Goal: Task Accomplishment & Management: Use online tool/utility

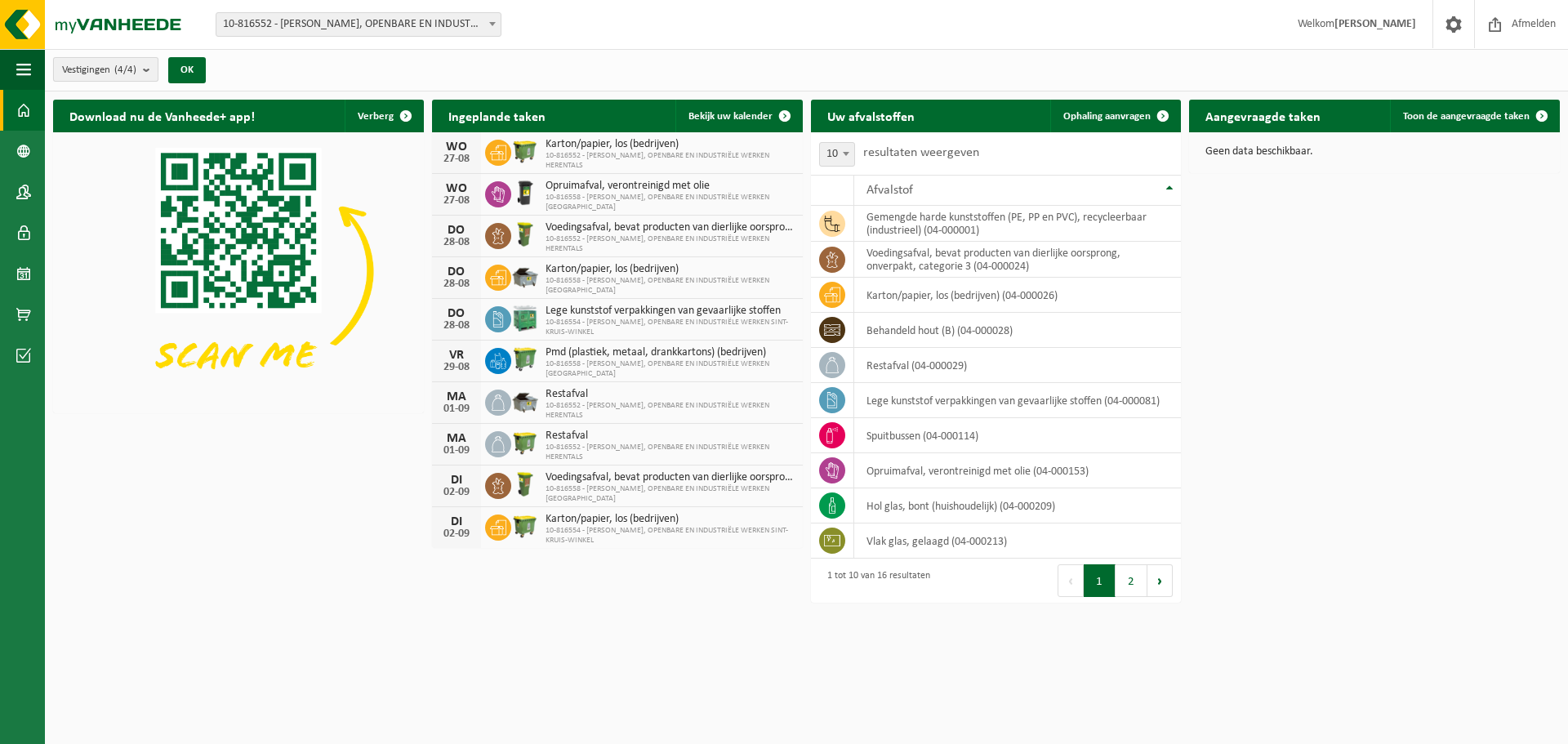
click at [148, 68] on b "submit" at bounding box center [150, 69] width 15 height 22
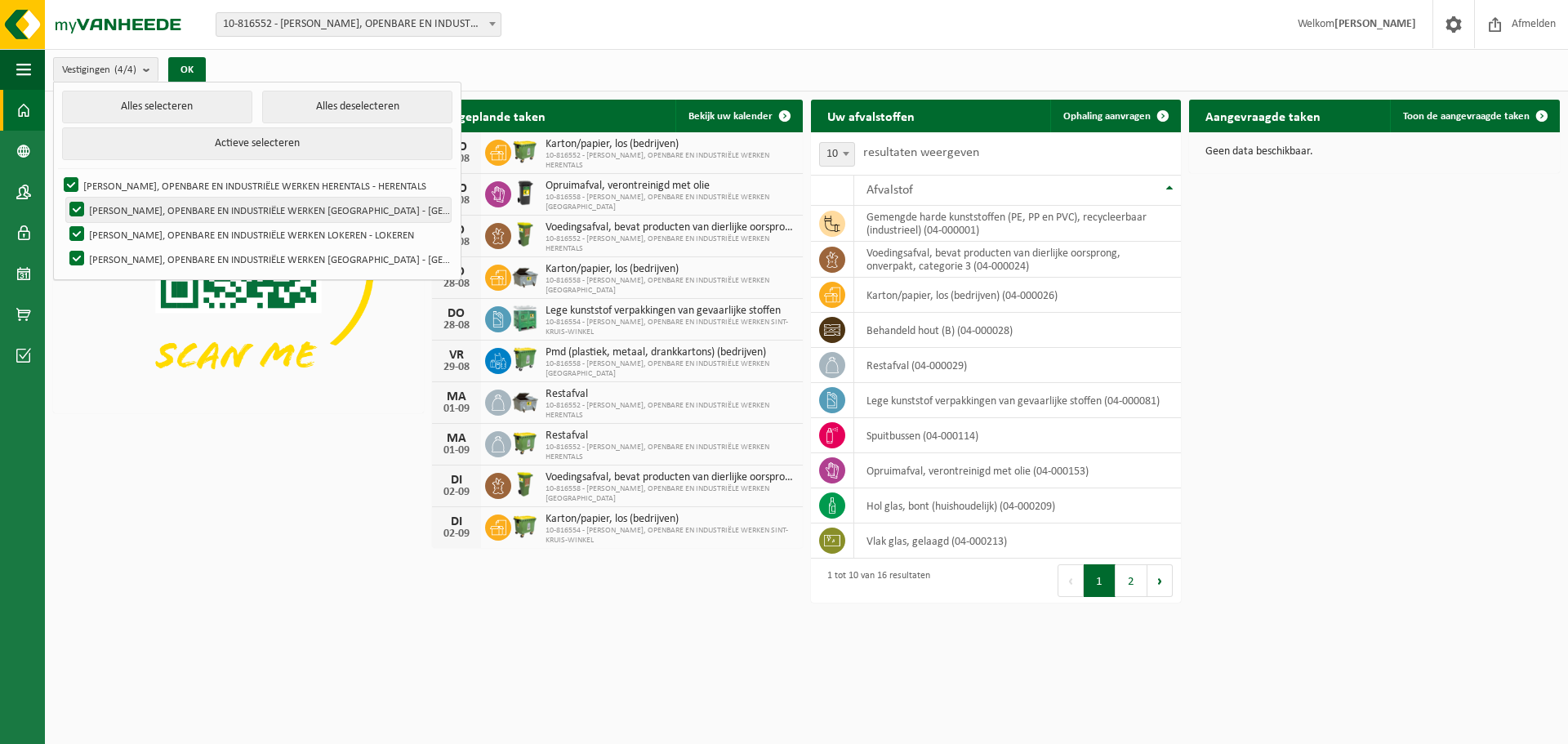
click at [172, 213] on label "VICTOR PEETERS, OPENBARE EN INDUSTRIËLE WERKEN ANTWERPEN - ANTWERPEN" at bounding box center [259, 210] width 384 height 24
click at [64, 198] on input "VICTOR PEETERS, OPENBARE EN INDUSTRIËLE WERKEN ANTWERPEN - ANTWERPEN" at bounding box center [63, 197] width 1 height 1
checkbox input "false"
click at [82, 186] on label "VICTOR PEETERS, OPENBARE EN INDUSTRIËLE WERKEN HERENTALS - HERENTALS" at bounding box center [255, 186] width 390 height 24
click at [58, 173] on input "VICTOR PEETERS, OPENBARE EN INDUSTRIËLE WERKEN HERENTALS - HERENTALS" at bounding box center [57, 172] width 1 height 1
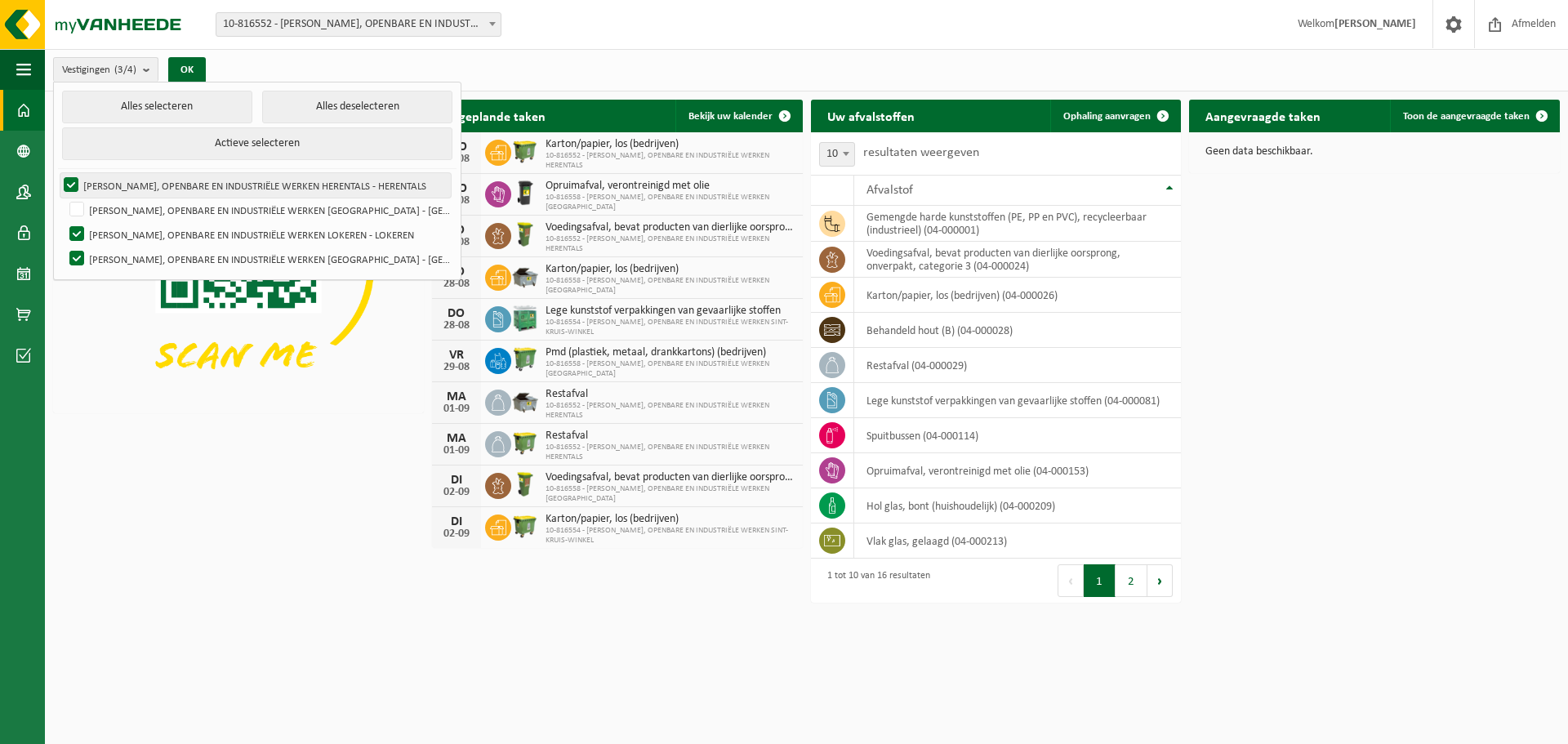
checkbox input "false"
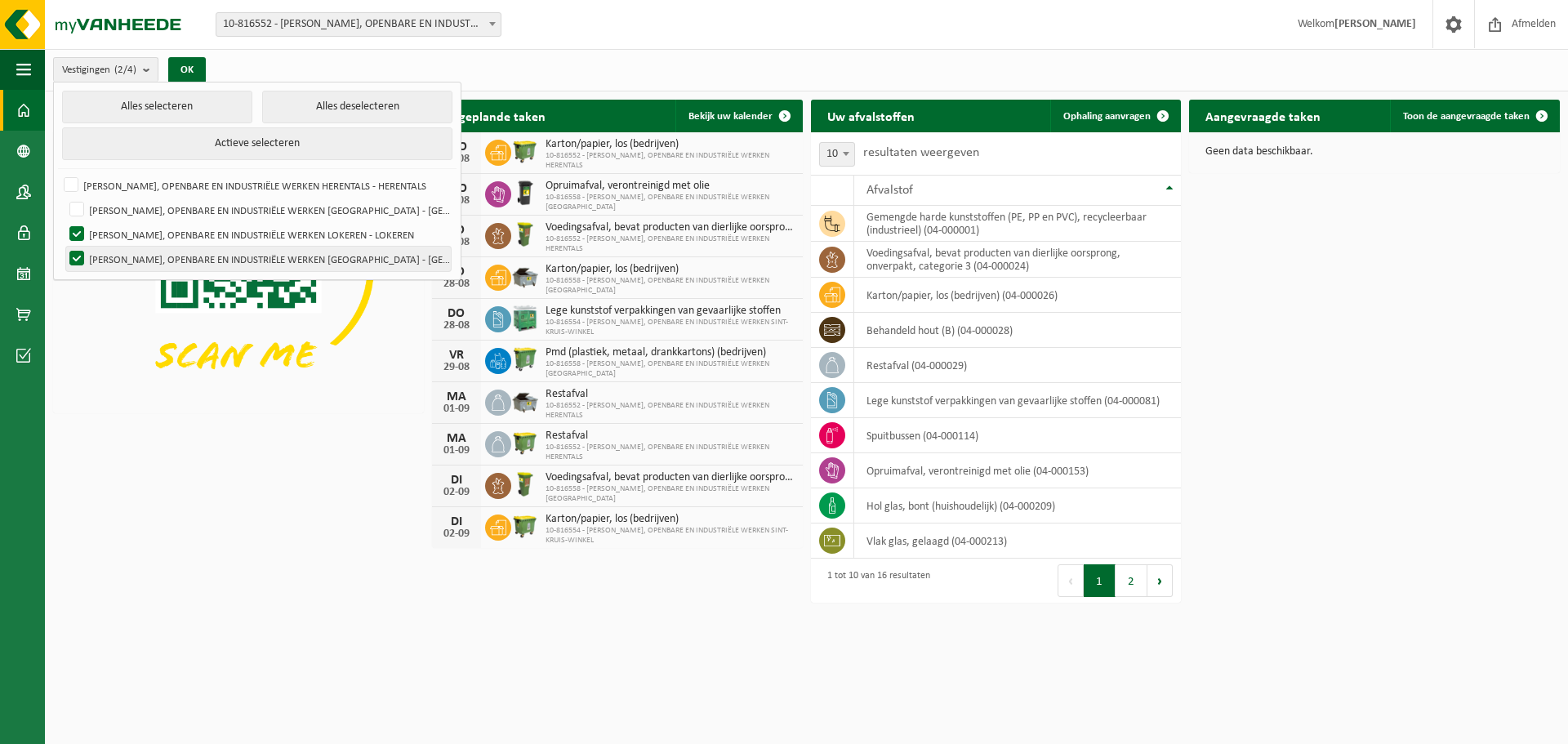
drag, startPoint x: 82, startPoint y: 238, endPoint x: 80, endPoint y: 248, distance: 10.2
click at [81, 238] on label "VICTOR PEETERS, OPENBARE EN INDUSTRIËLE WERKEN LOKEREN - LOKEREN" at bounding box center [259, 234] width 384 height 24
click at [64, 222] on input "VICTOR PEETERS, OPENBARE EN INDUSTRIËLE WERKEN LOKEREN - LOKEREN" at bounding box center [63, 221] width 1 height 1
checkbox input "false"
click at [77, 261] on label "VICTOR PEETERS, OPENBARE EN INDUSTRIËLE WERKEN SINT-KRUIS-WINKEL - SINT-KRUIS-W…" at bounding box center [259, 259] width 384 height 24
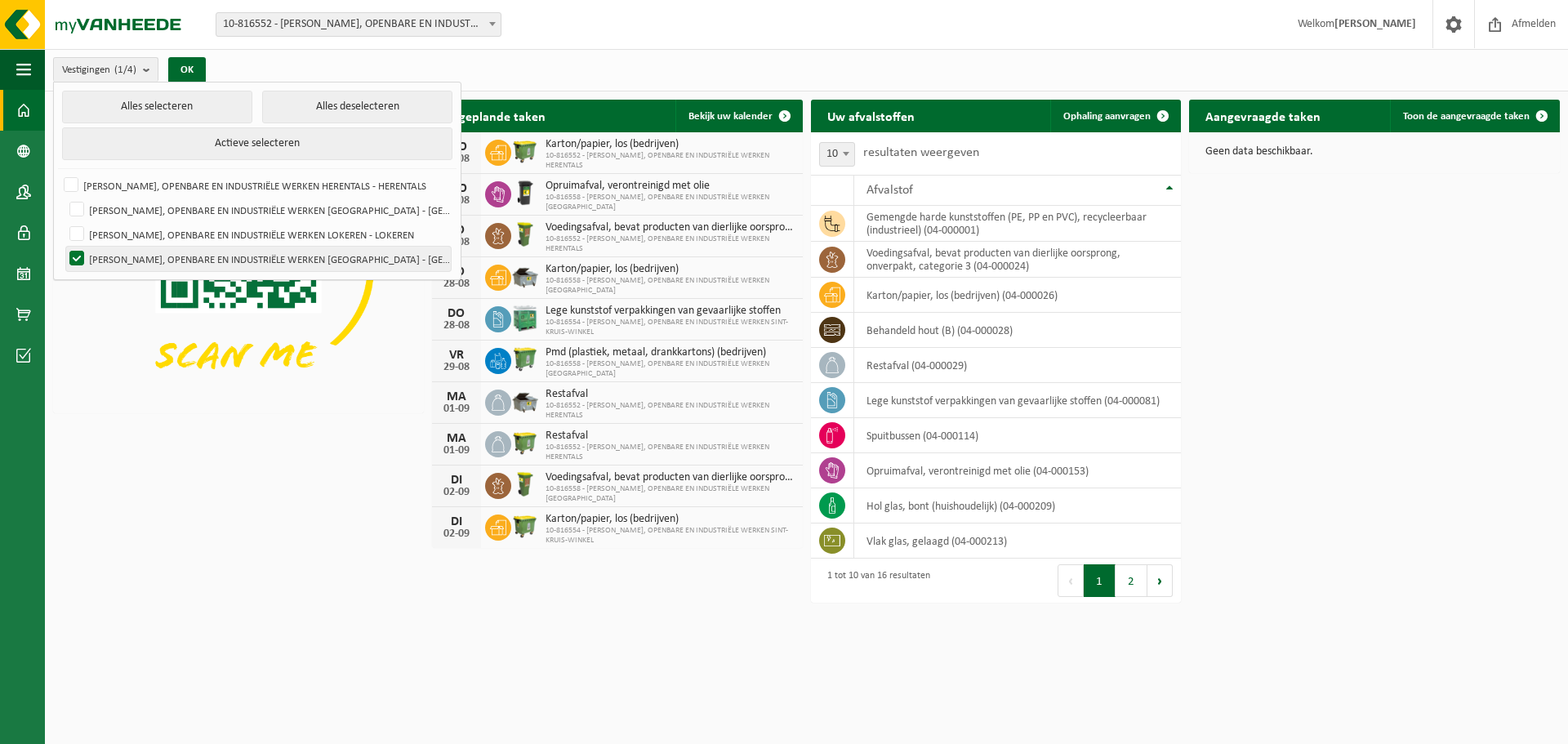
click at [64, 246] on input "VICTOR PEETERS, OPENBARE EN INDUSTRIËLE WERKEN SINT-KRUIS-WINKEL - SINT-KRUIS-W…" at bounding box center [63, 246] width 1 height 1
checkbox input "false"
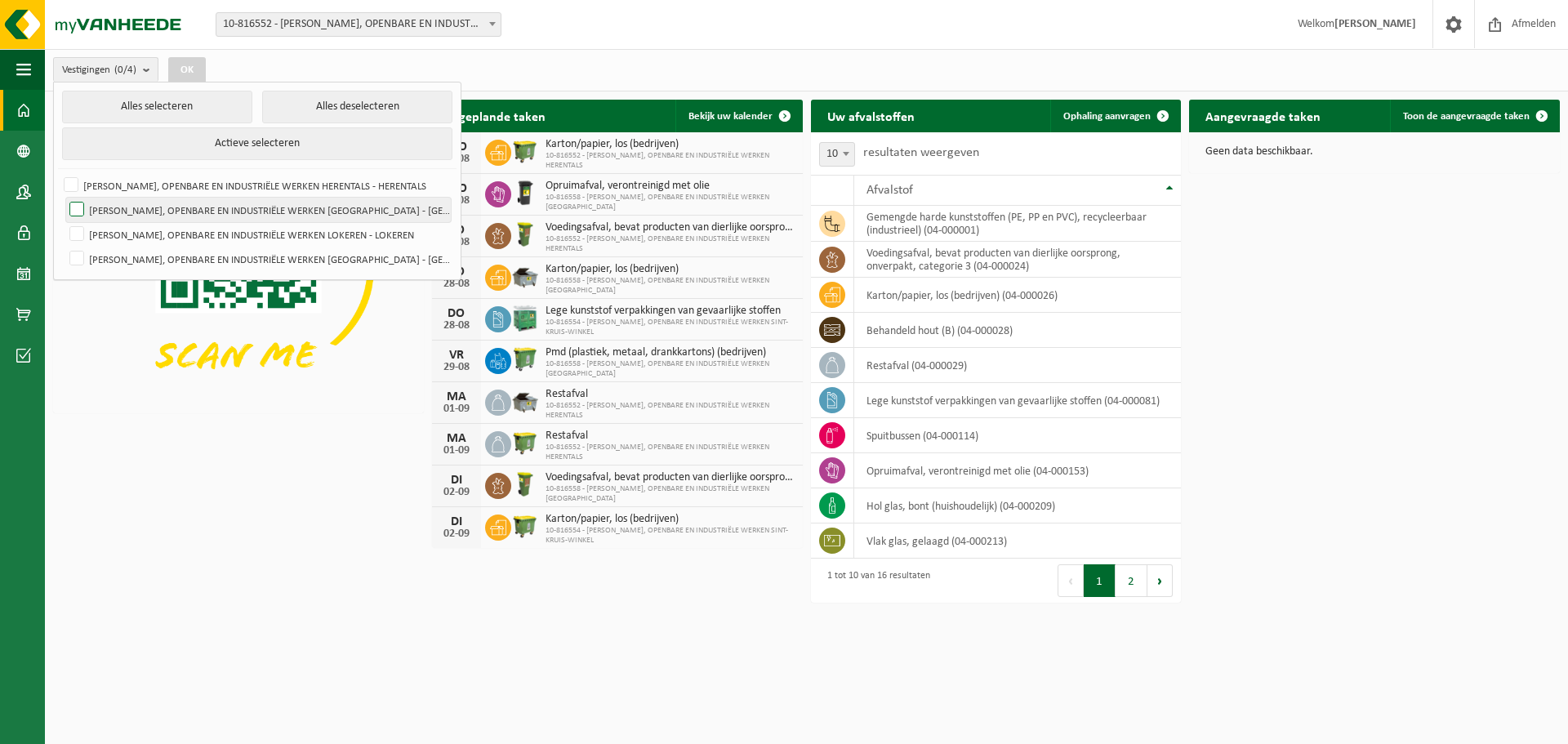
click at [82, 206] on label "VICTOR PEETERS, OPENBARE EN INDUSTRIËLE WERKEN ANTWERPEN - ANTWERPEN" at bounding box center [259, 210] width 384 height 24
click at [64, 198] on input "VICTOR PEETERS, OPENBARE EN INDUSTRIËLE WERKEN ANTWERPEN - ANTWERPEN" at bounding box center [63, 197] width 1 height 1
checkbox input "true"
click at [183, 67] on button "OK" at bounding box center [187, 70] width 37 height 26
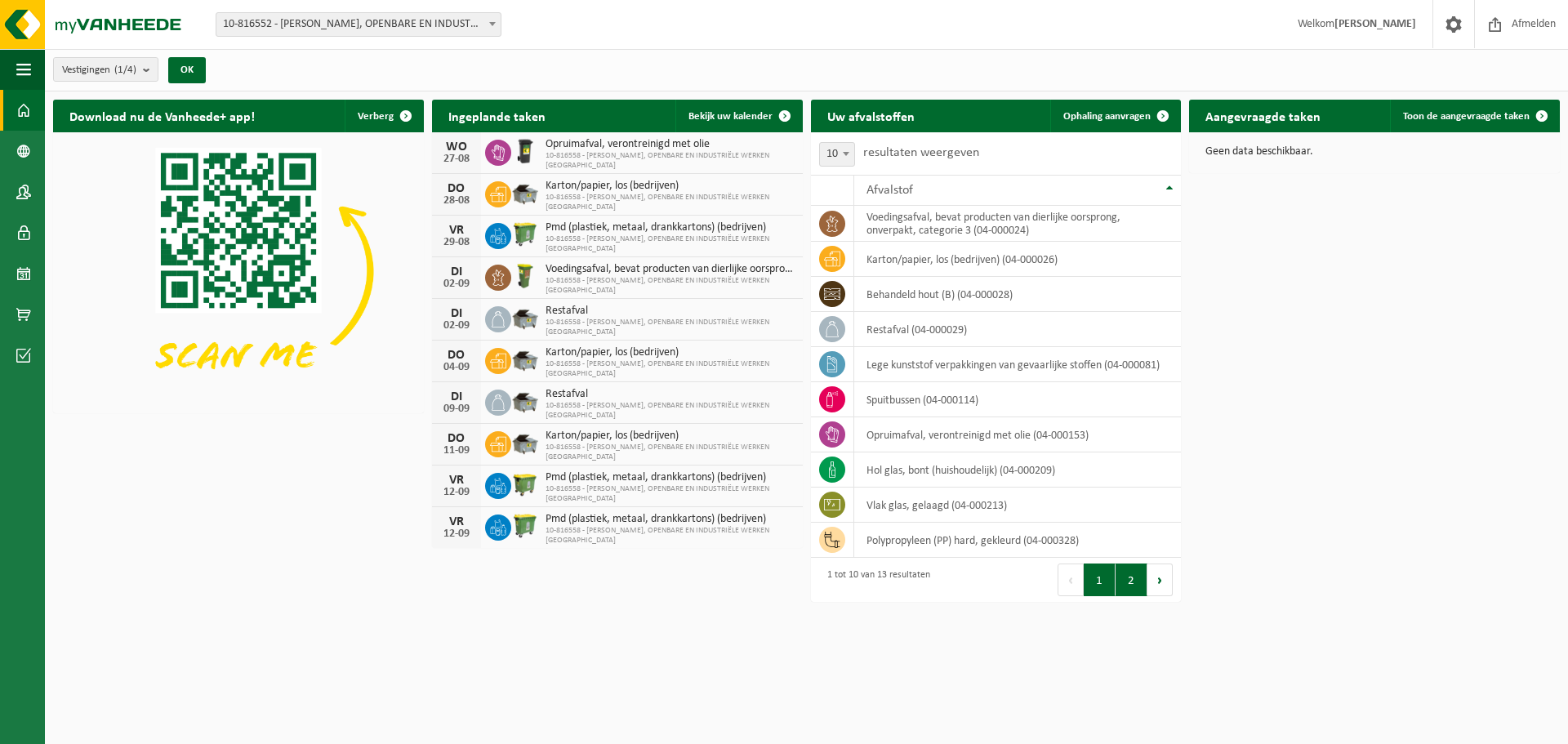
click at [1135, 581] on button "2" at bounding box center [1131, 579] width 32 height 33
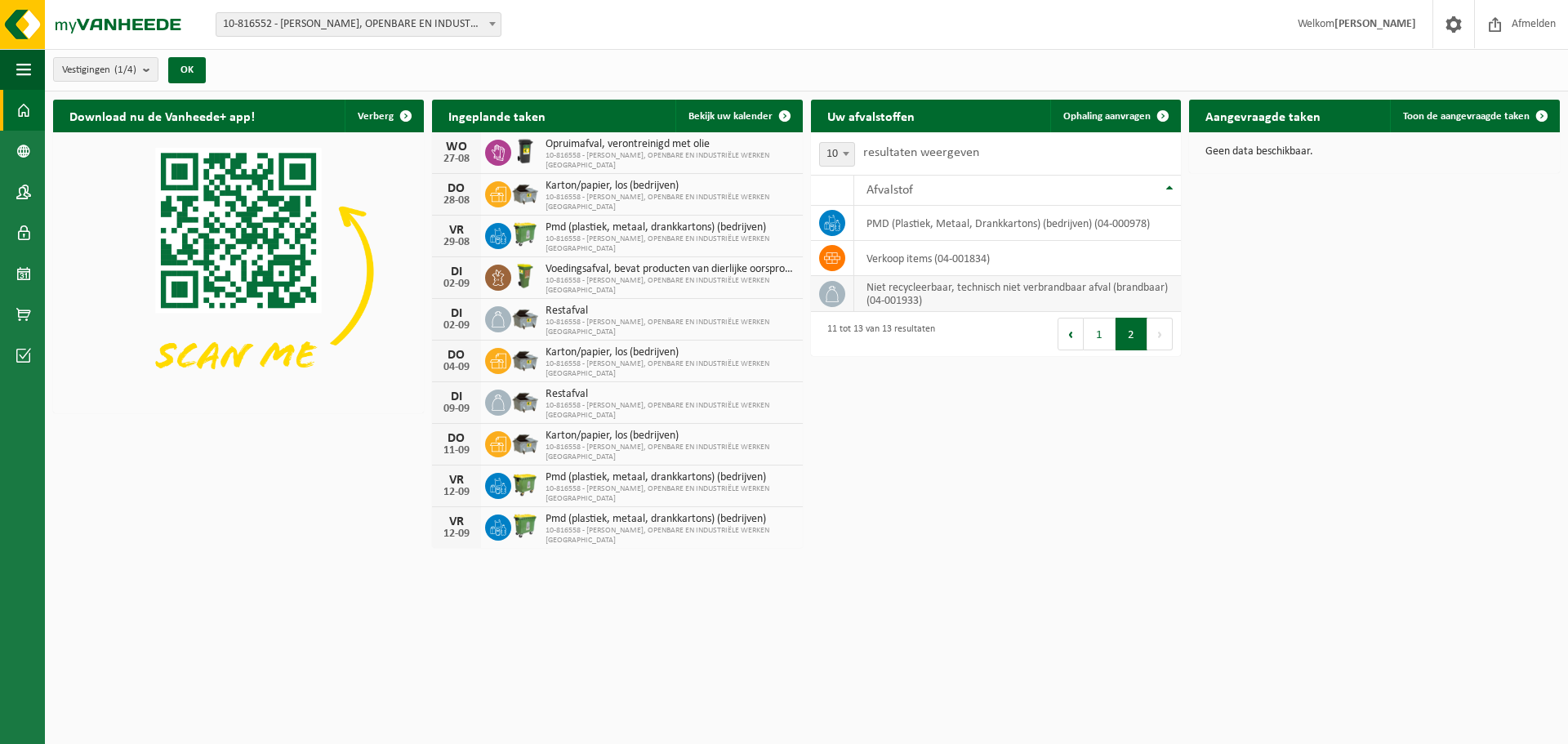
click at [945, 295] on td "niet recycleerbaar, technisch niet verbrandbaar afval (brandbaar) (04-001933)" at bounding box center [1017, 293] width 327 height 36
click at [1126, 112] on span "Ophaling aanvragen" at bounding box center [1106, 115] width 87 height 10
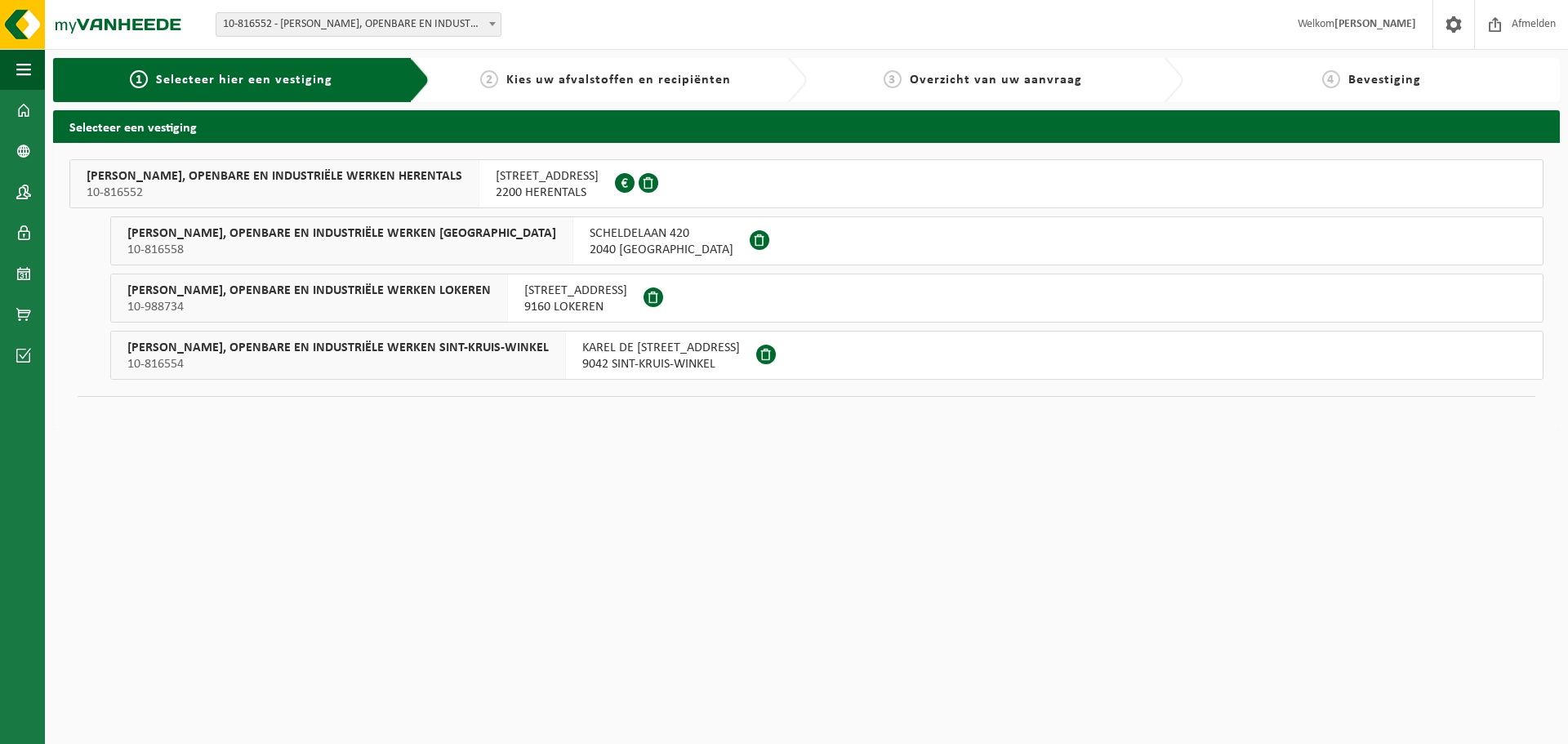
click at [466, 229] on span "VICTOR PEETERS, OPENBARE EN INDUSTRIËLE WERKEN ANTWERPEN" at bounding box center [341, 232] width 428 height 16
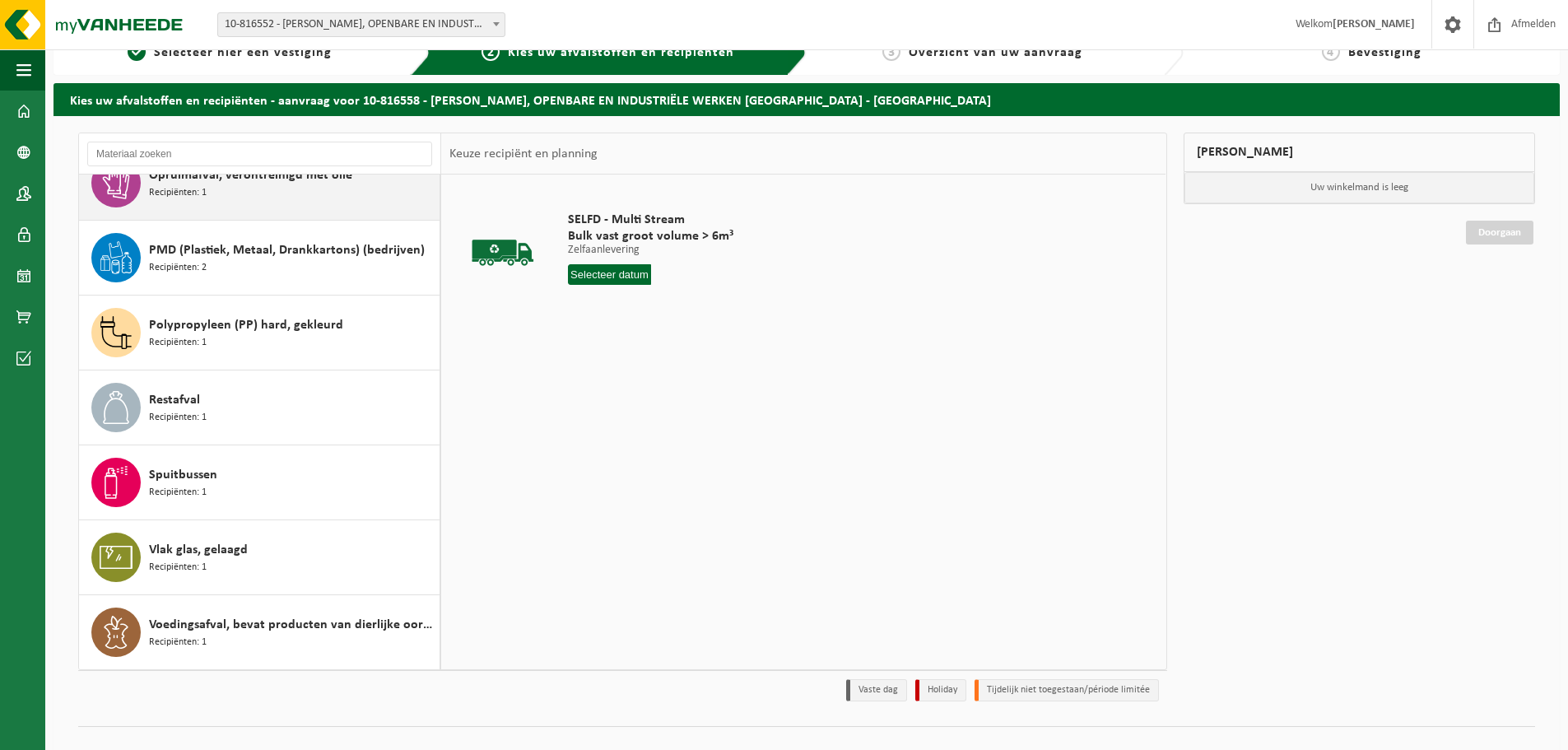
scroll to position [55, 0]
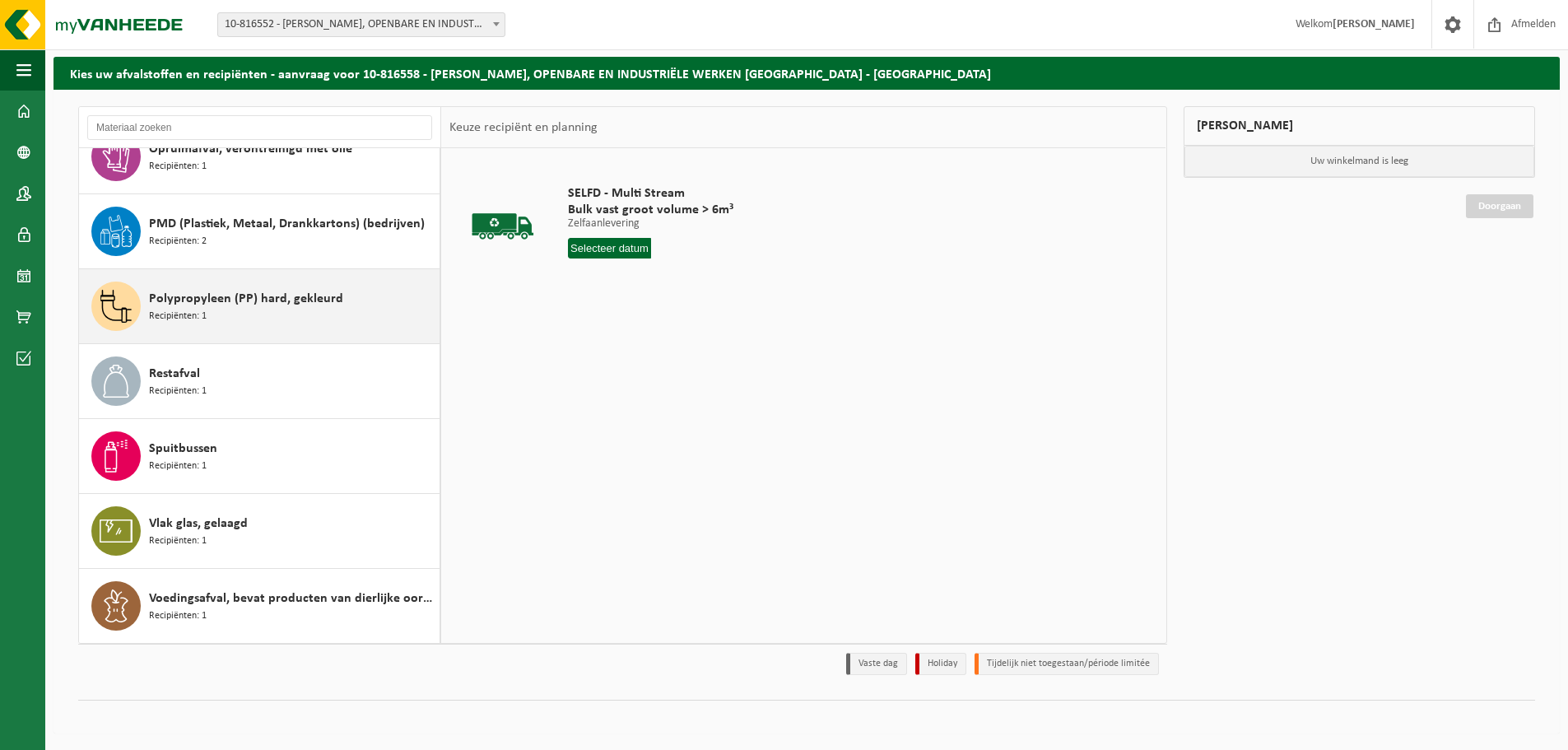
click at [309, 314] on div "Polypropyleen (PP) hard, gekleurd Recipiënten: 1" at bounding box center [292, 306] width 286 height 49
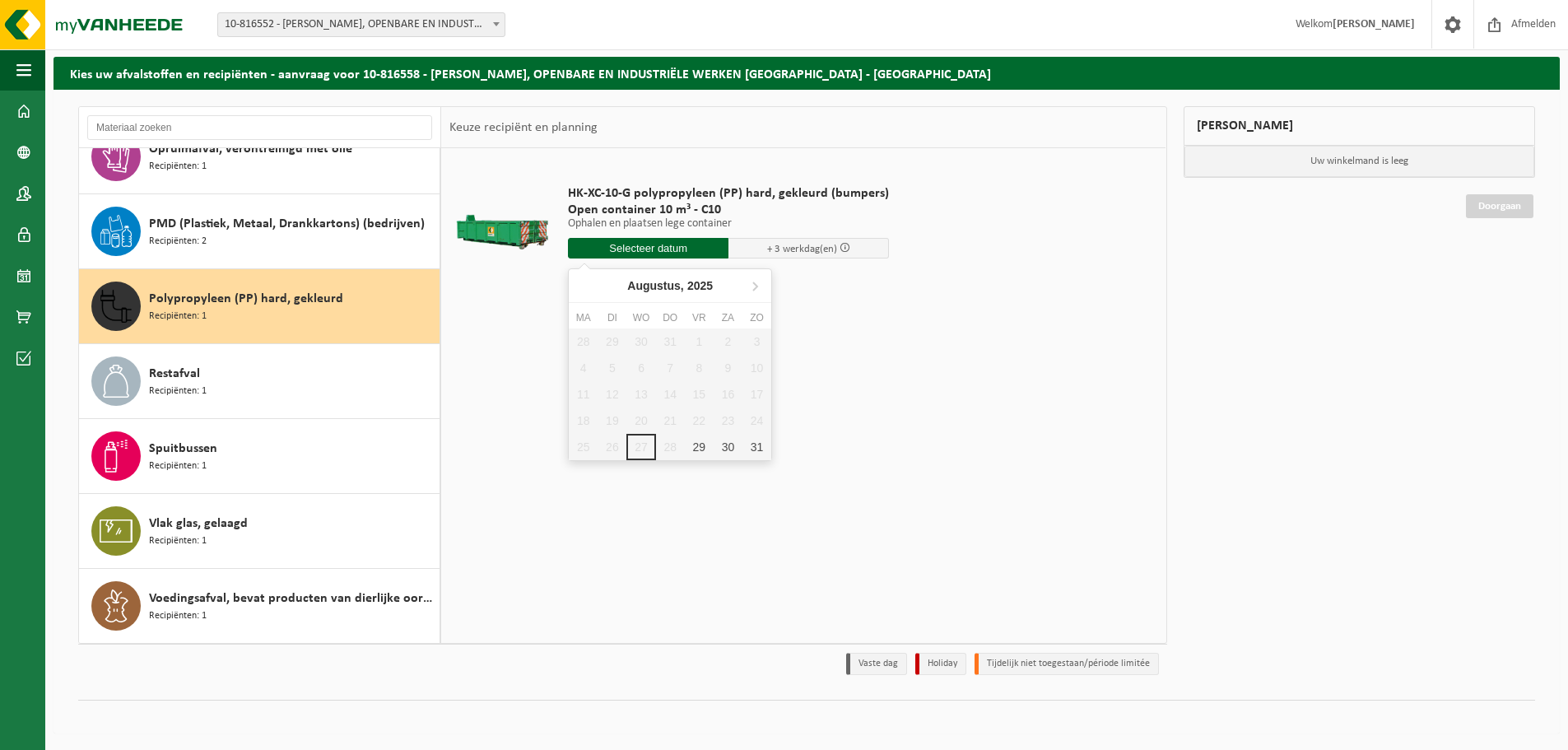
click at [609, 246] on input "text" at bounding box center [648, 248] width 161 height 21
click at [980, 351] on div "HK-XC-10-G polypropyleen (PP) hard, gekleurd (bumpers) Open container 10 m³ - C…" at bounding box center [803, 395] width 724 height 494
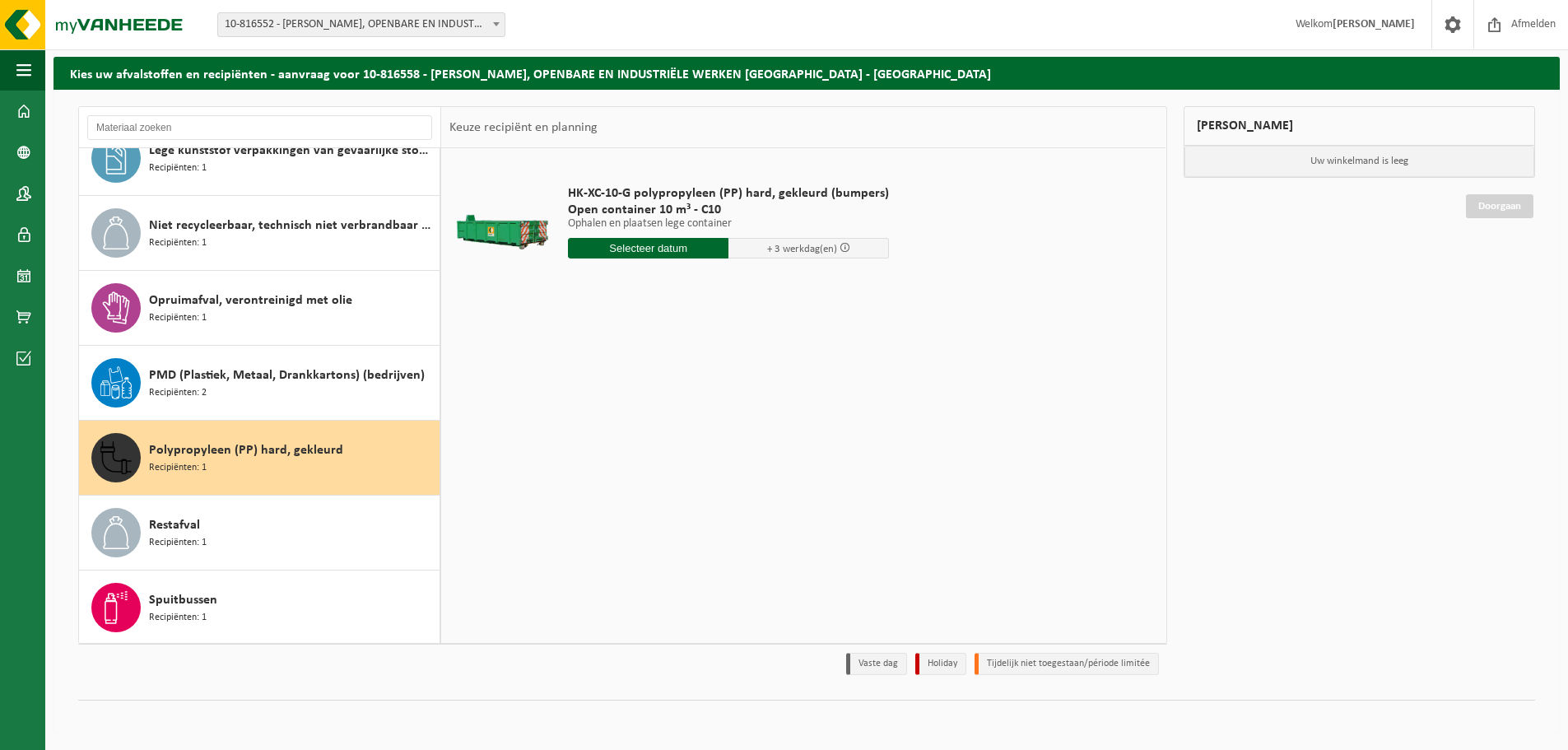
scroll to position [239, 0]
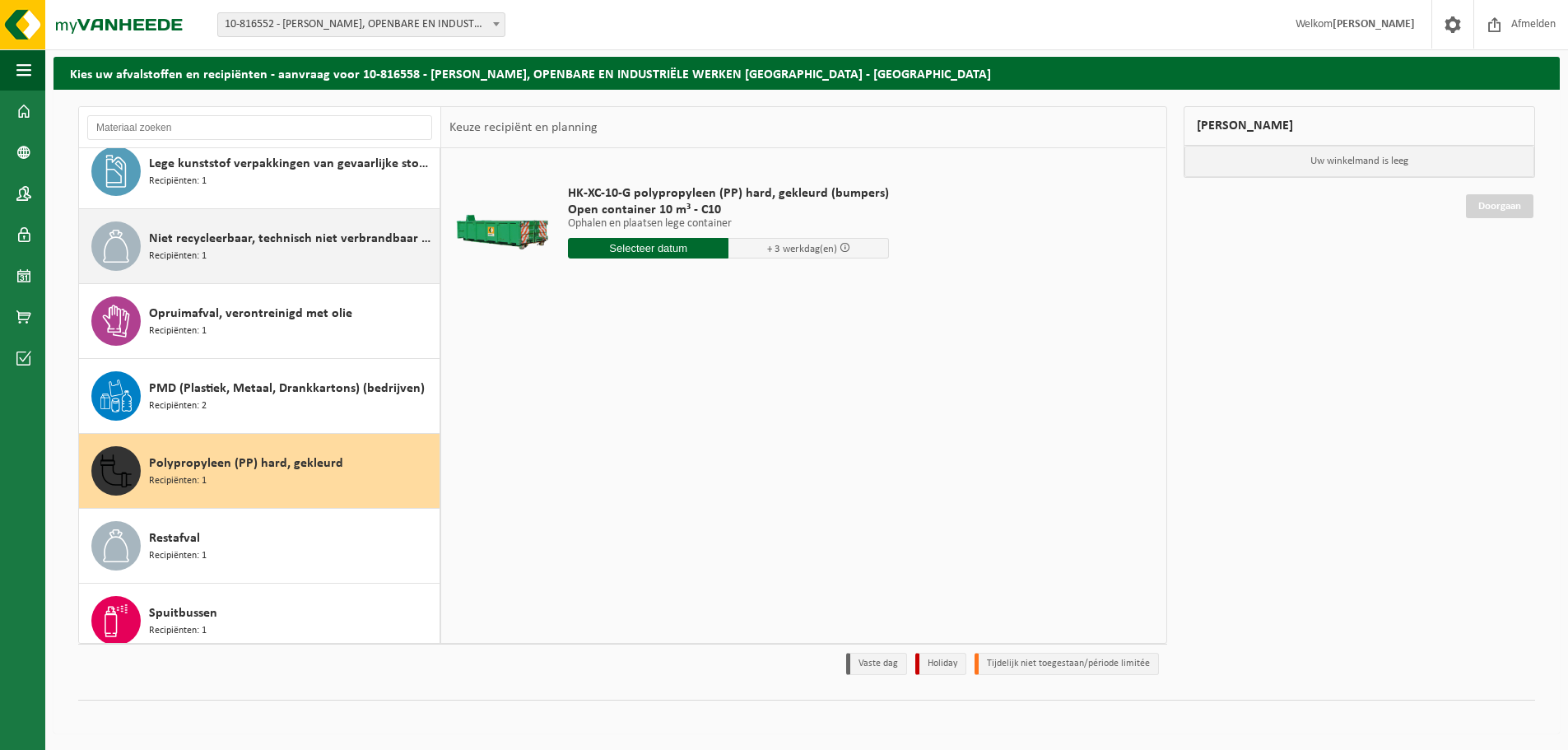
click at [240, 253] on div "Niet recycleerbaar, technisch niet verbrandbaar afval (brandbaar) Recipiënten: 1" at bounding box center [292, 246] width 286 height 49
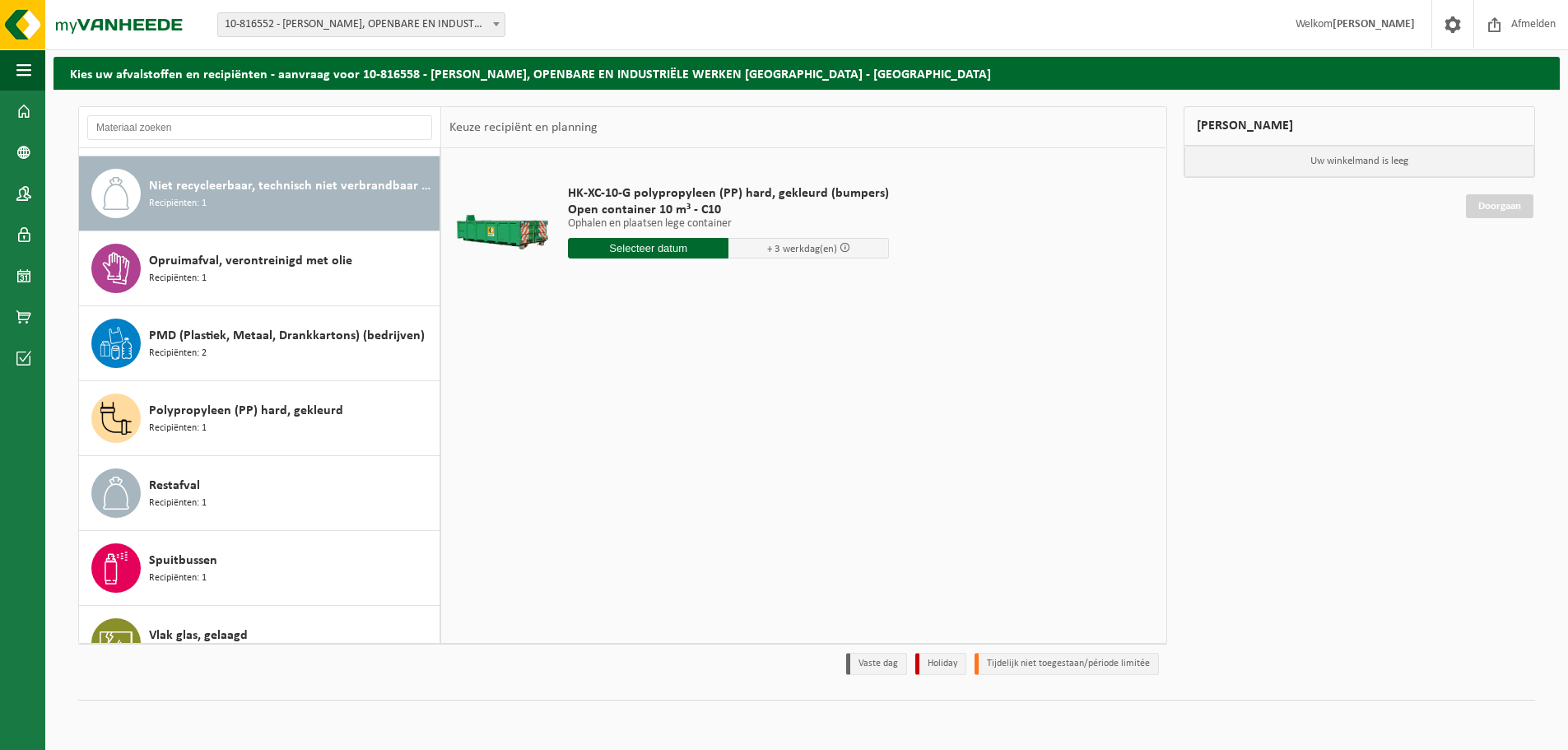
scroll to position [299, 0]
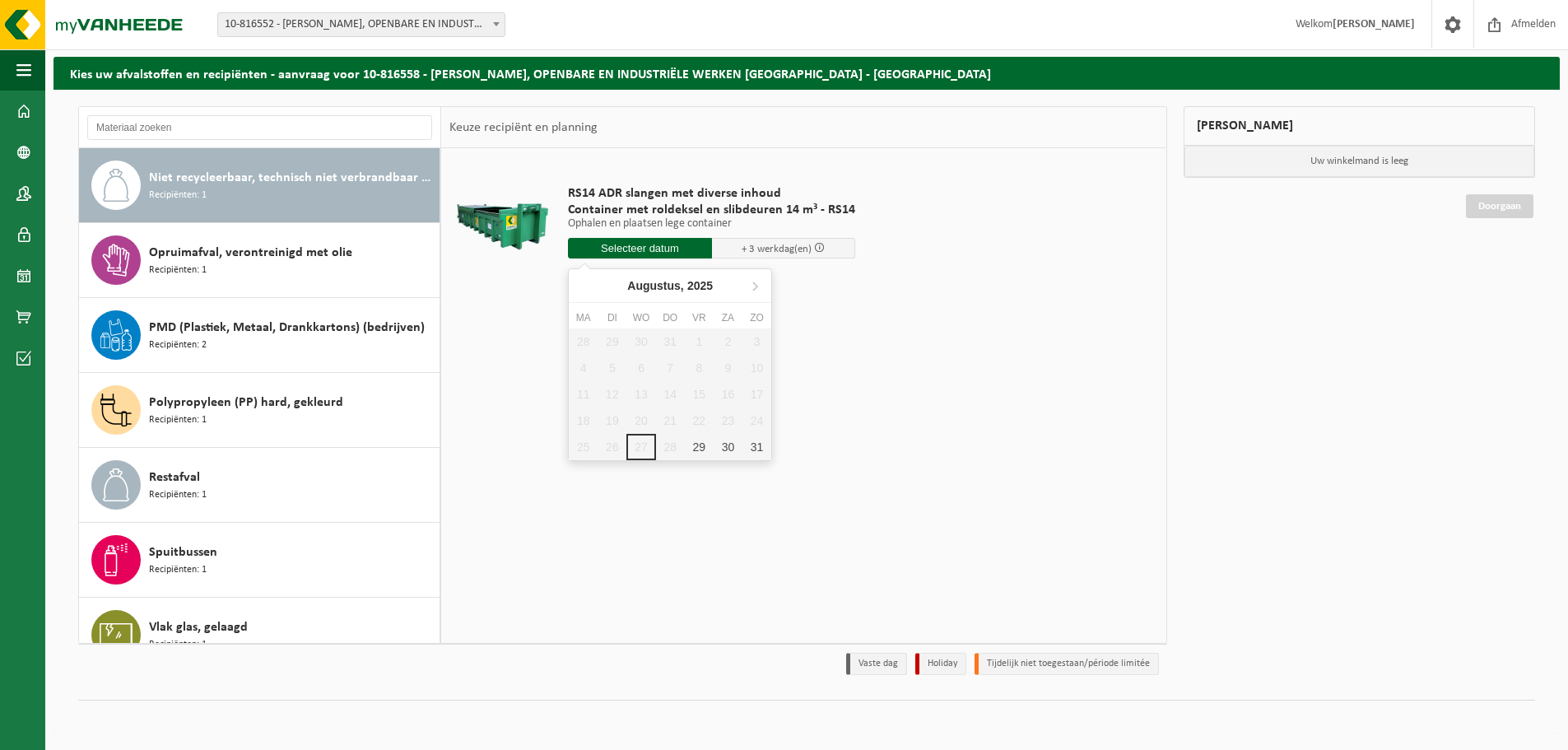
click at [640, 249] on input "text" at bounding box center [639, 248] width 144 height 21
click at [754, 285] on icon at bounding box center [755, 285] width 26 height 26
click at [657, 339] on div "4" at bounding box center [670, 342] width 28 height 26
type input "Van 2025-09-04"
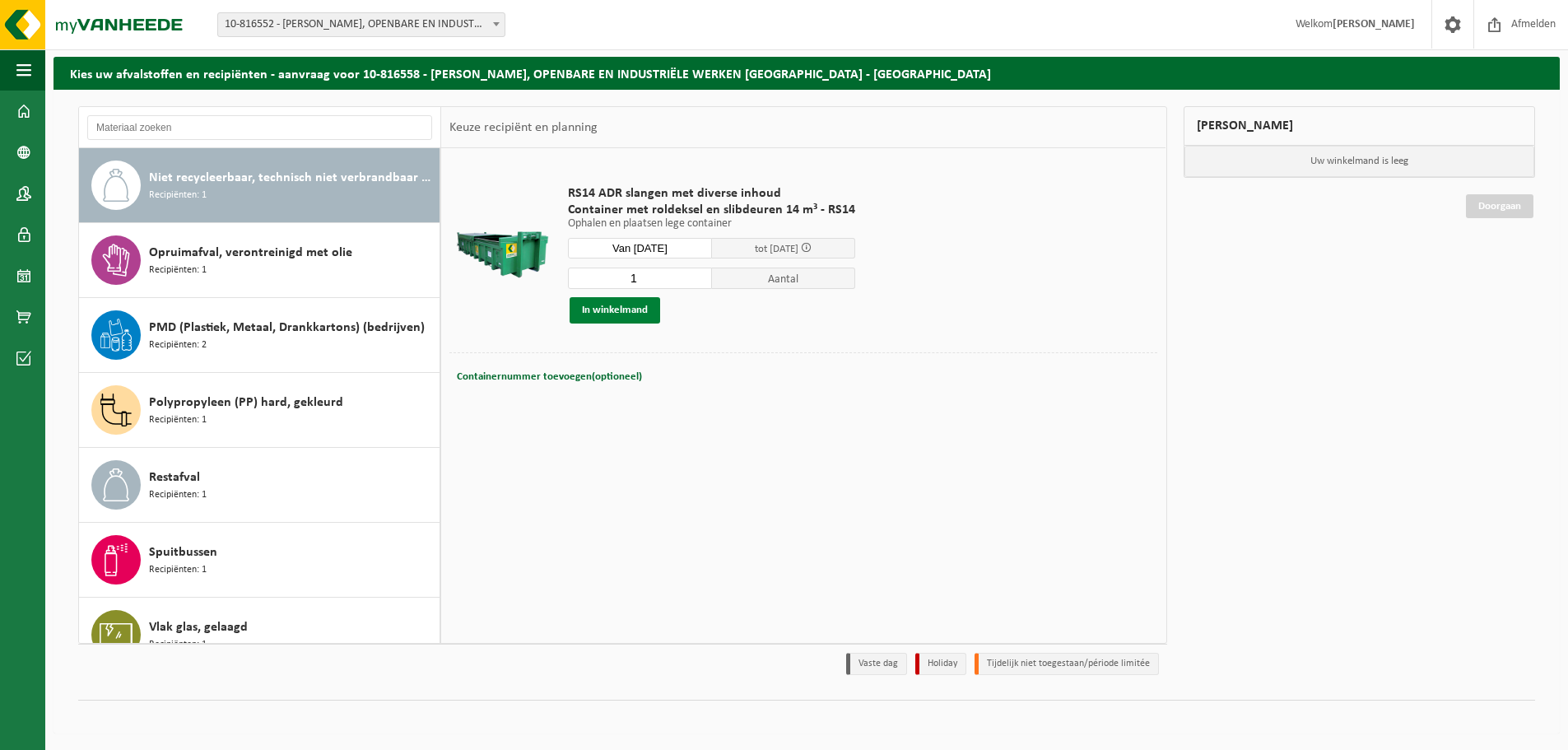
click at [638, 303] on button "In winkelmand" at bounding box center [615, 311] width 91 height 26
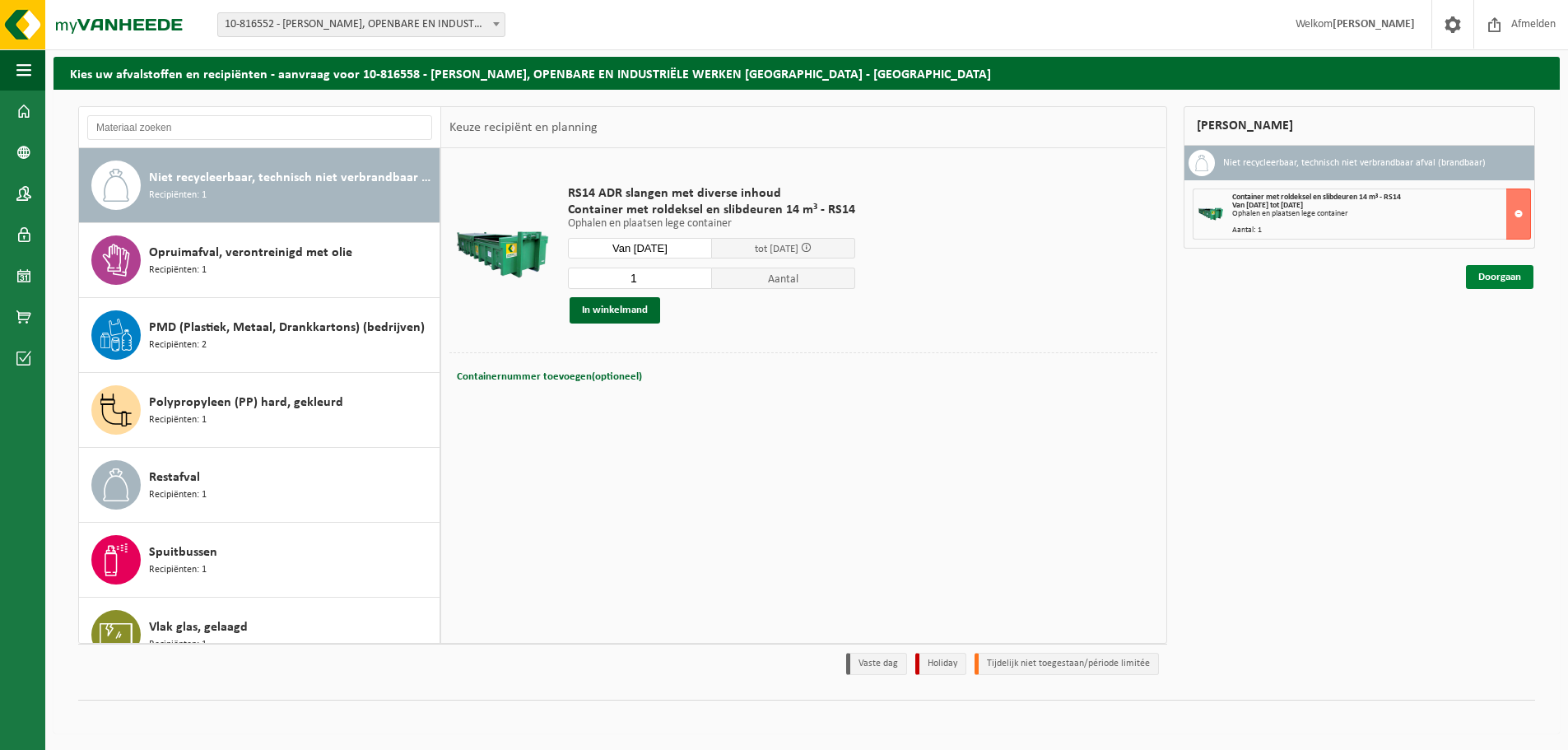
click at [1486, 278] on link "Doorgaan" at bounding box center [1499, 277] width 67 height 24
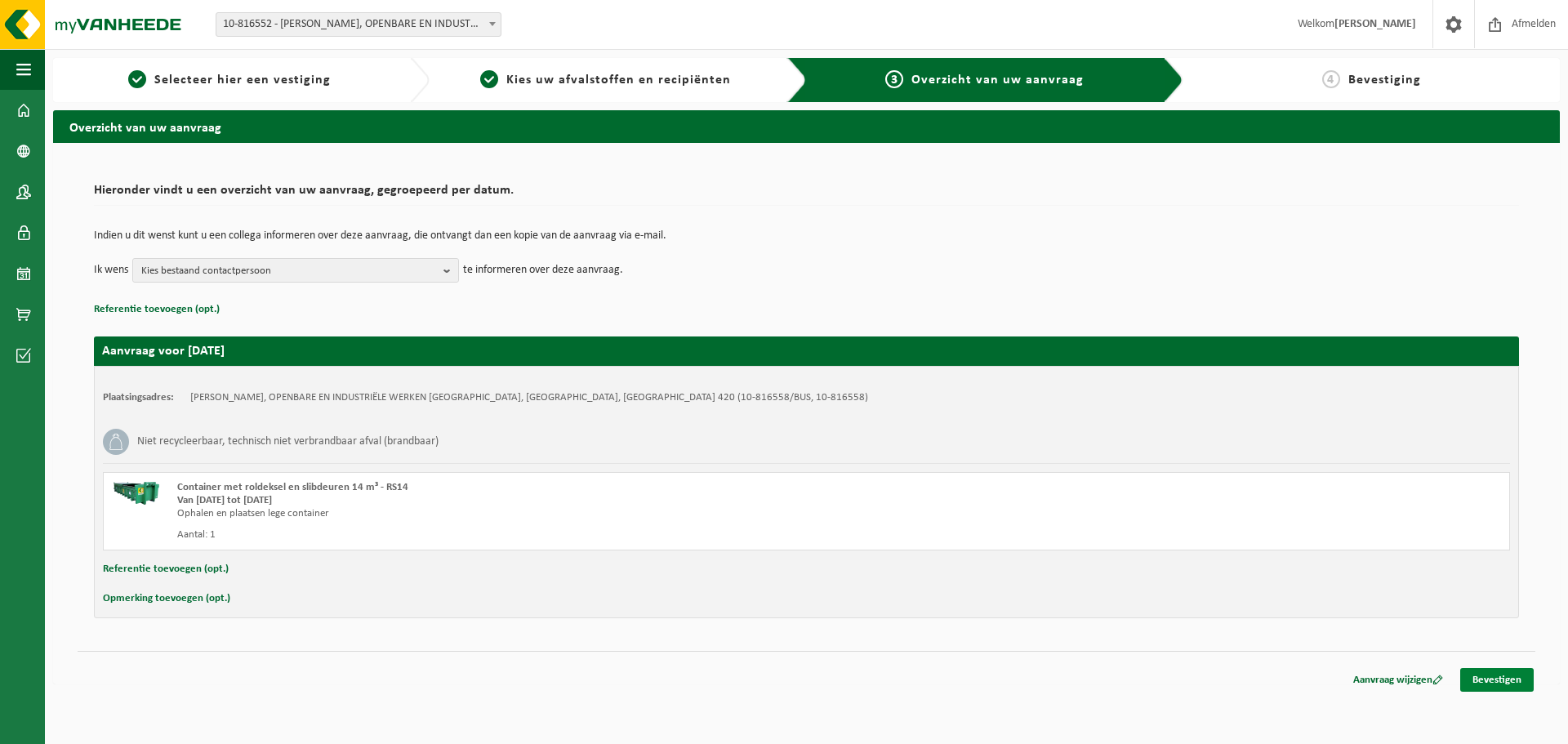
click at [1492, 682] on link "Bevestigen" at bounding box center [1497, 679] width 73 height 23
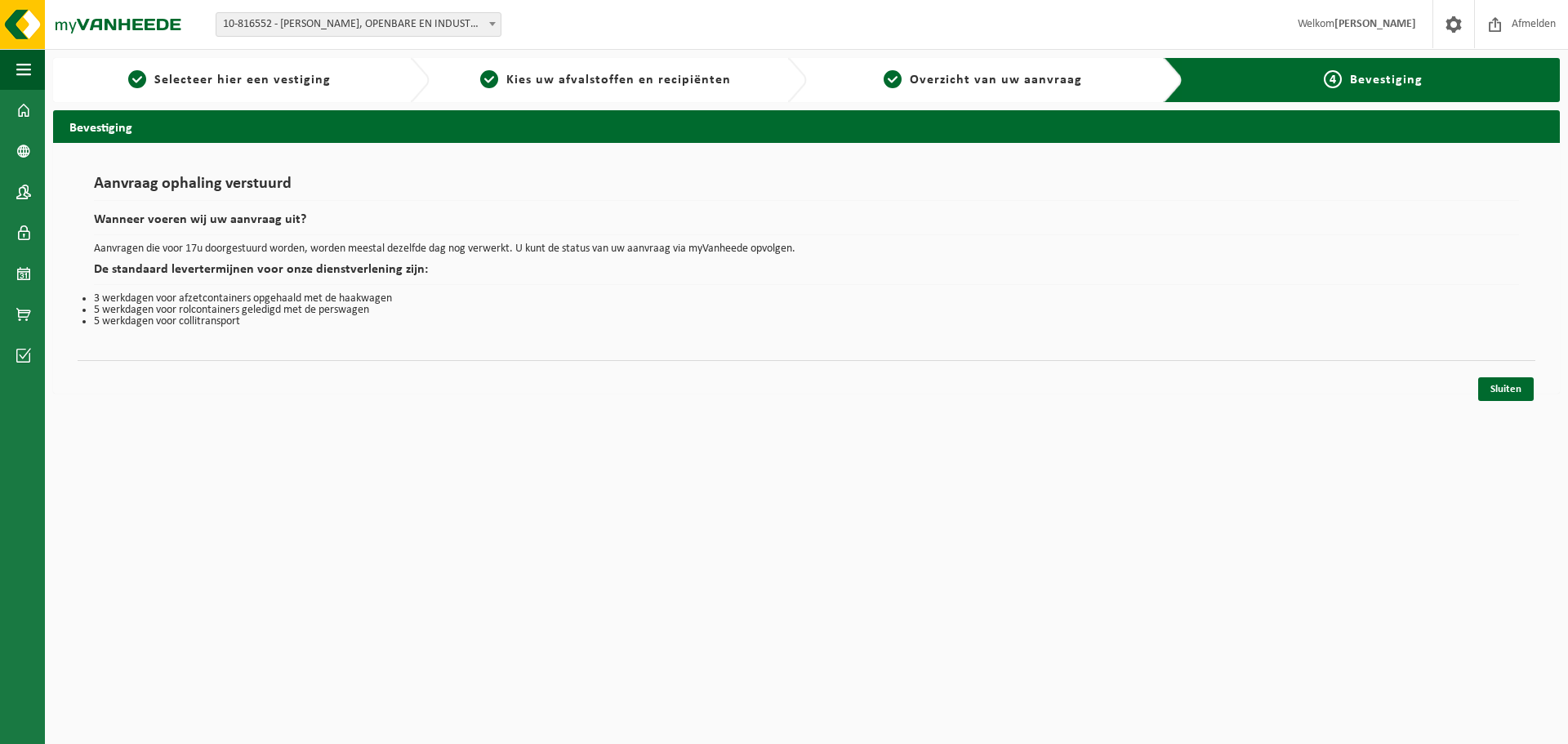
drag, startPoint x: 1502, startPoint y: 384, endPoint x: 1487, endPoint y: 371, distance: 19.8
click at [1502, 384] on link "Sluiten" at bounding box center [1505, 389] width 55 height 23
